Goal: Information Seeking & Learning: Learn about a topic

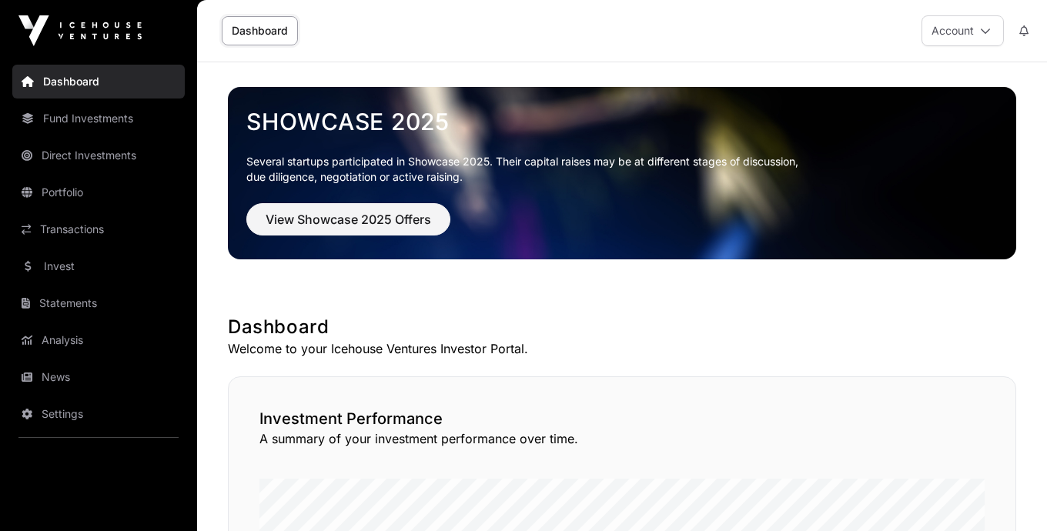
click at [59, 112] on link "Fund Investments" at bounding box center [98, 119] width 172 height 34
click at [66, 185] on link "Portfolio" at bounding box center [98, 192] width 172 height 34
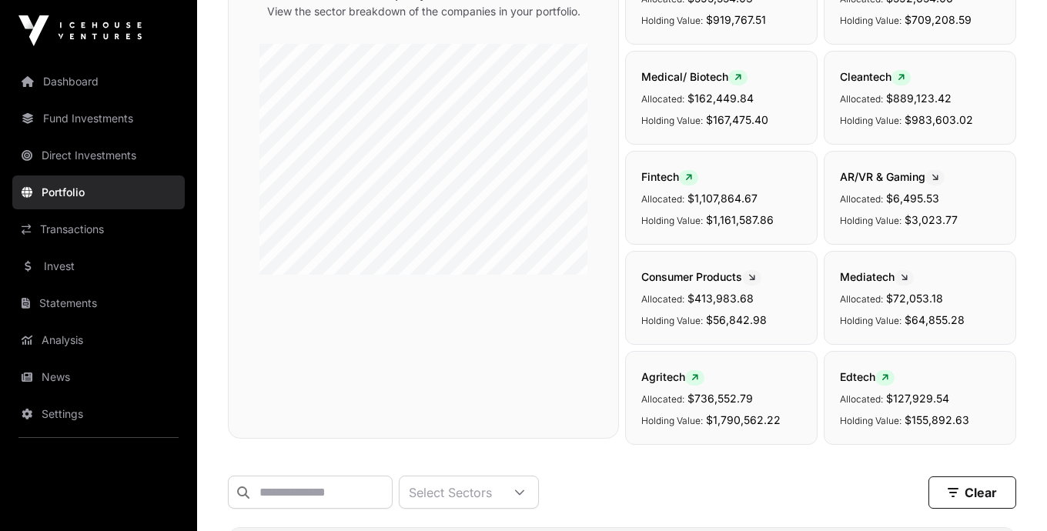
scroll to position [333, 0]
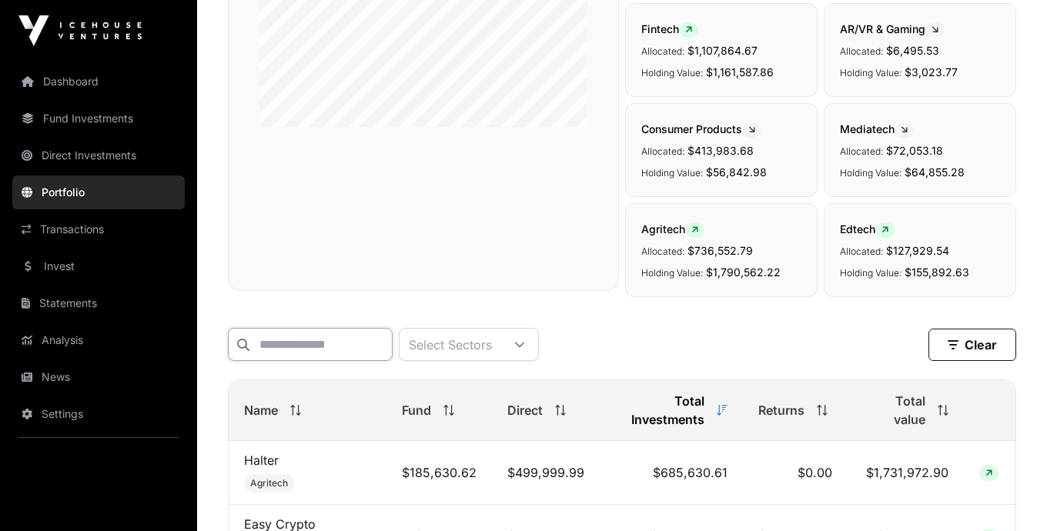
click at [354, 344] on input "text" at bounding box center [310, 344] width 165 height 33
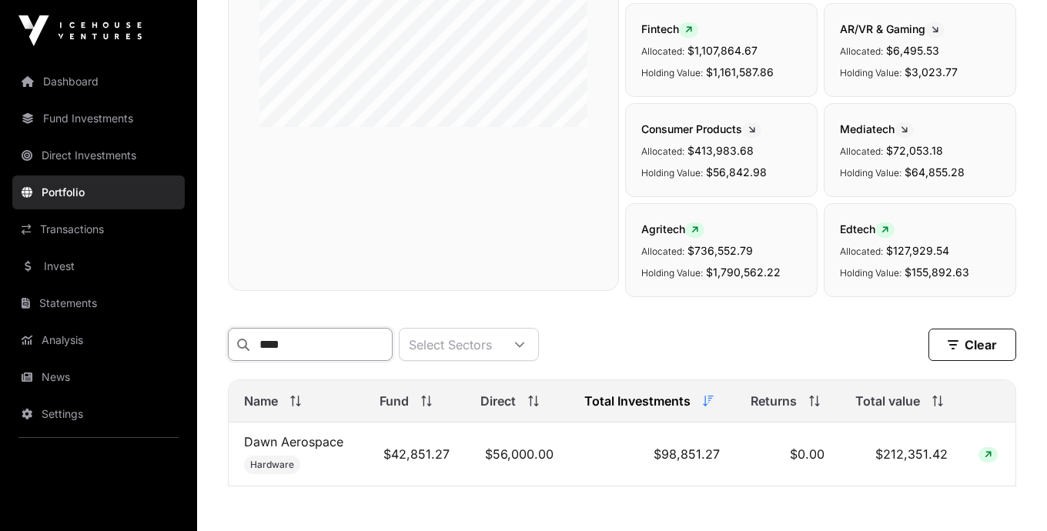
type input "****"
click at [312, 447] on link "Dawn Aerospace" at bounding box center [293, 441] width 99 height 15
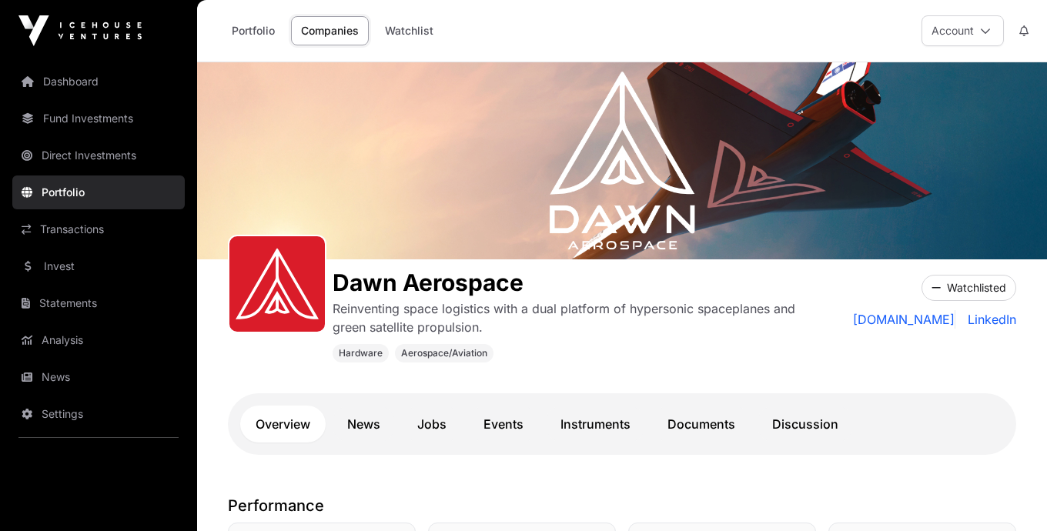
click at [569, 422] on link "Instruments" at bounding box center [595, 424] width 101 height 37
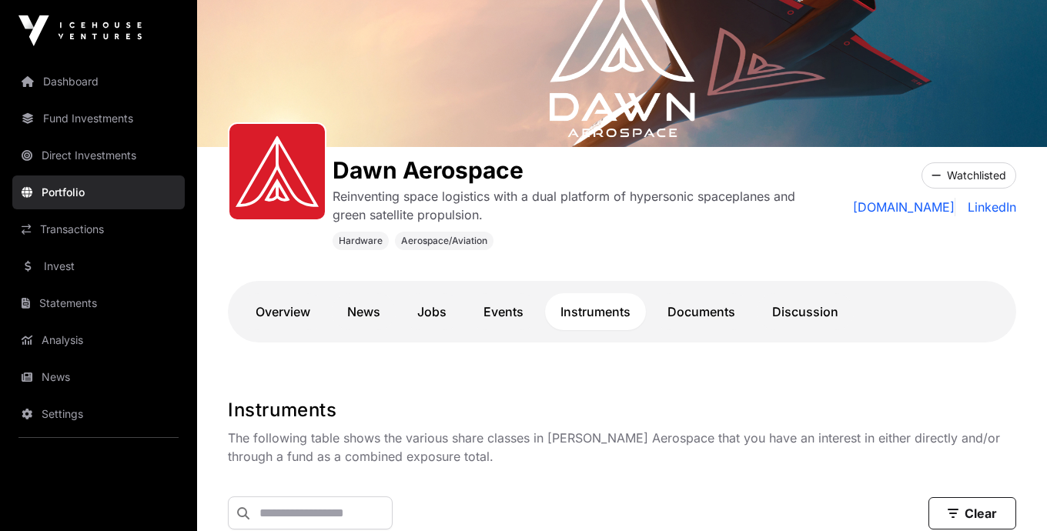
scroll to position [49, 0]
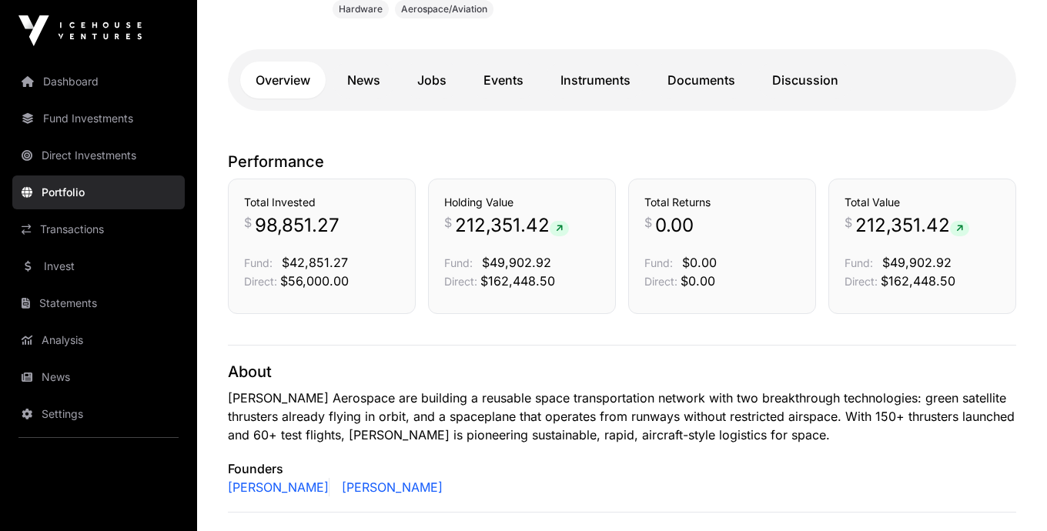
scroll to position [346, 0]
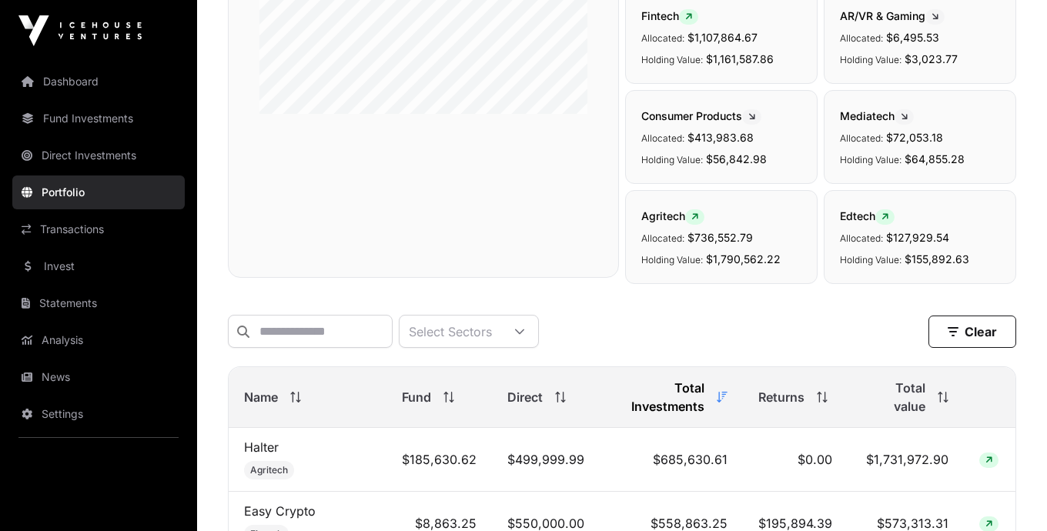
scroll to position [333, 0]
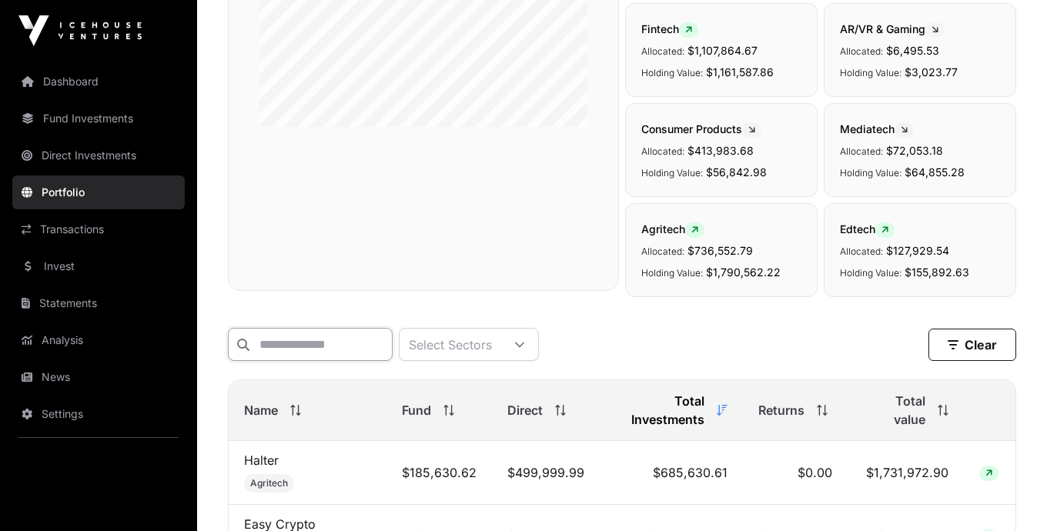
click at [272, 344] on input "text" at bounding box center [310, 344] width 165 height 33
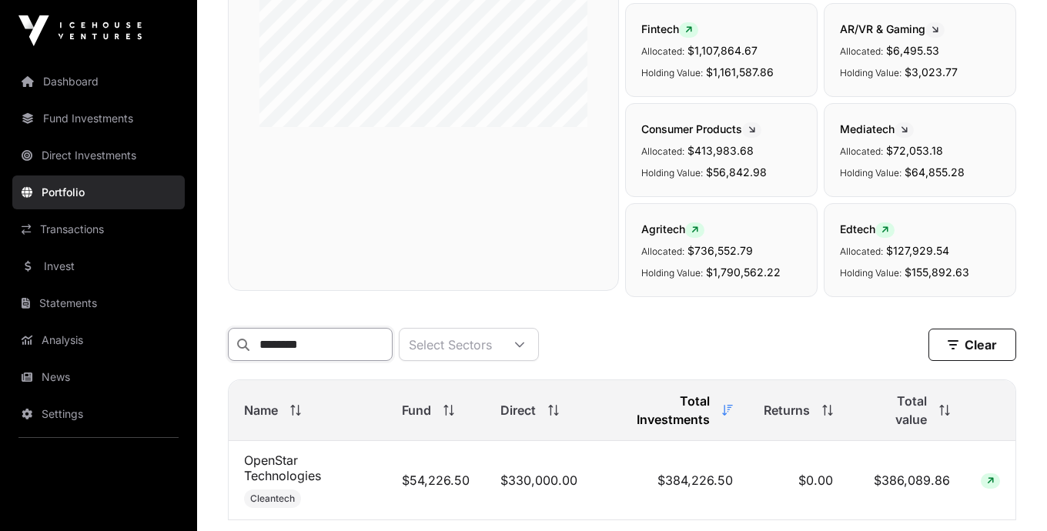
type input "********"
click at [279, 466] on link "OpenStar Technologies" at bounding box center [282, 468] width 77 height 31
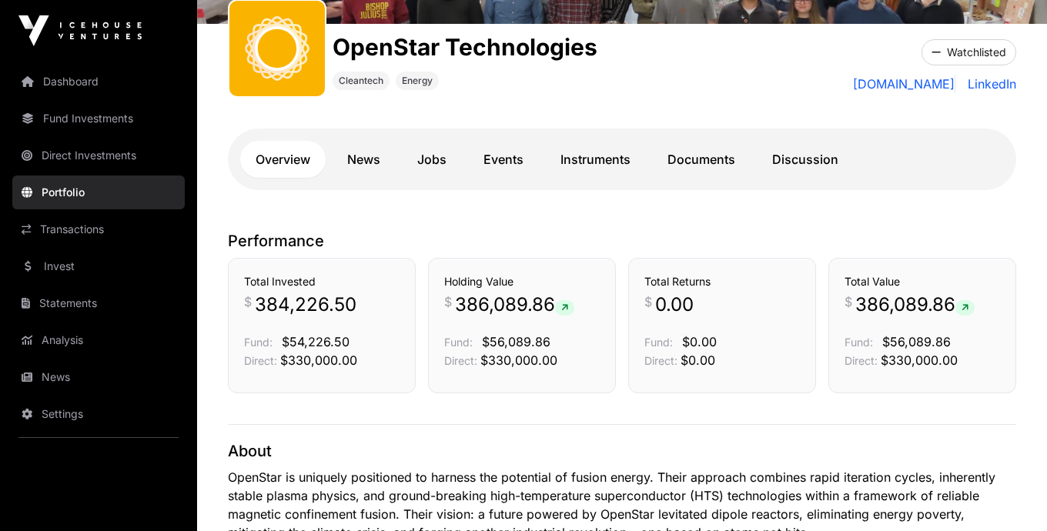
scroll to position [102, 0]
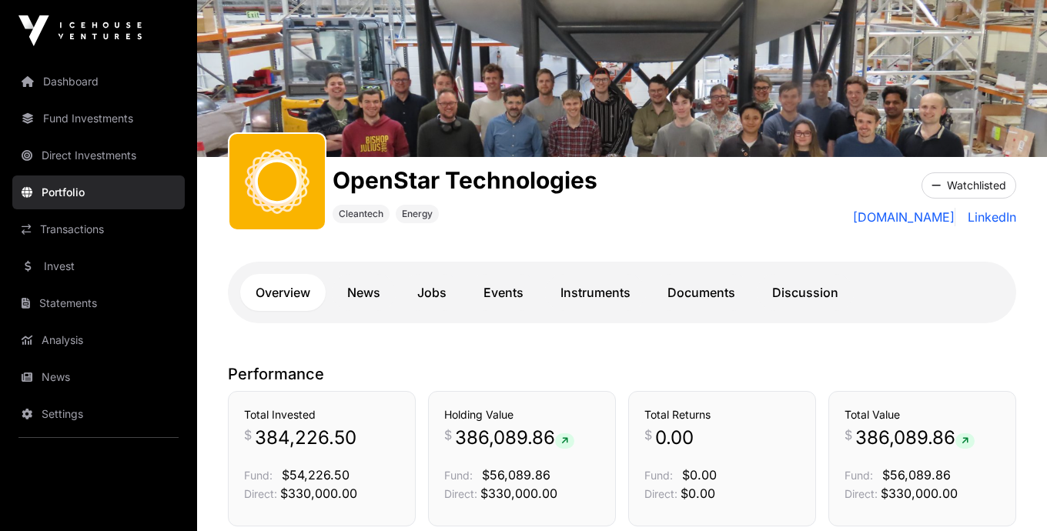
click at [602, 283] on link "Instruments" at bounding box center [595, 292] width 101 height 37
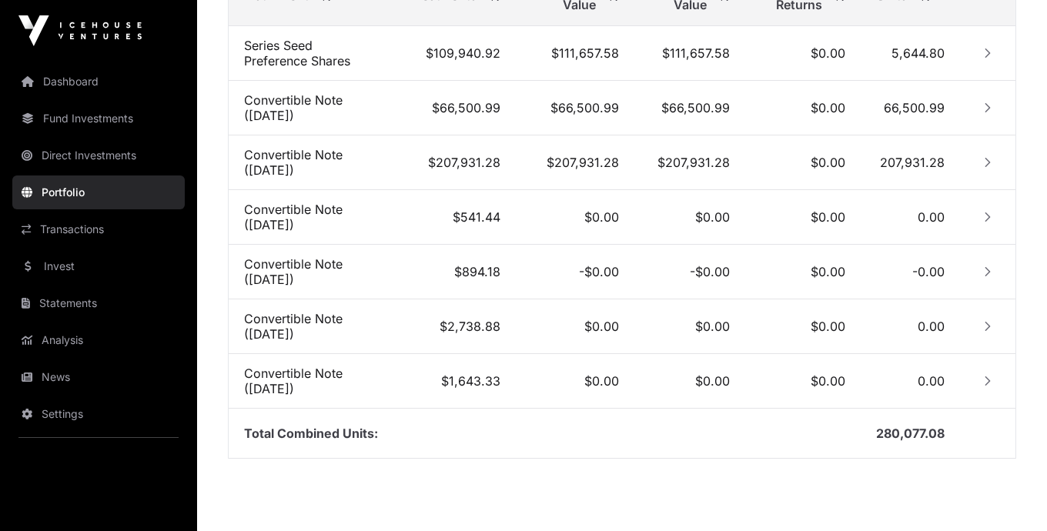
scroll to position [714, 0]
